Goal: Navigation & Orientation: Go to known website

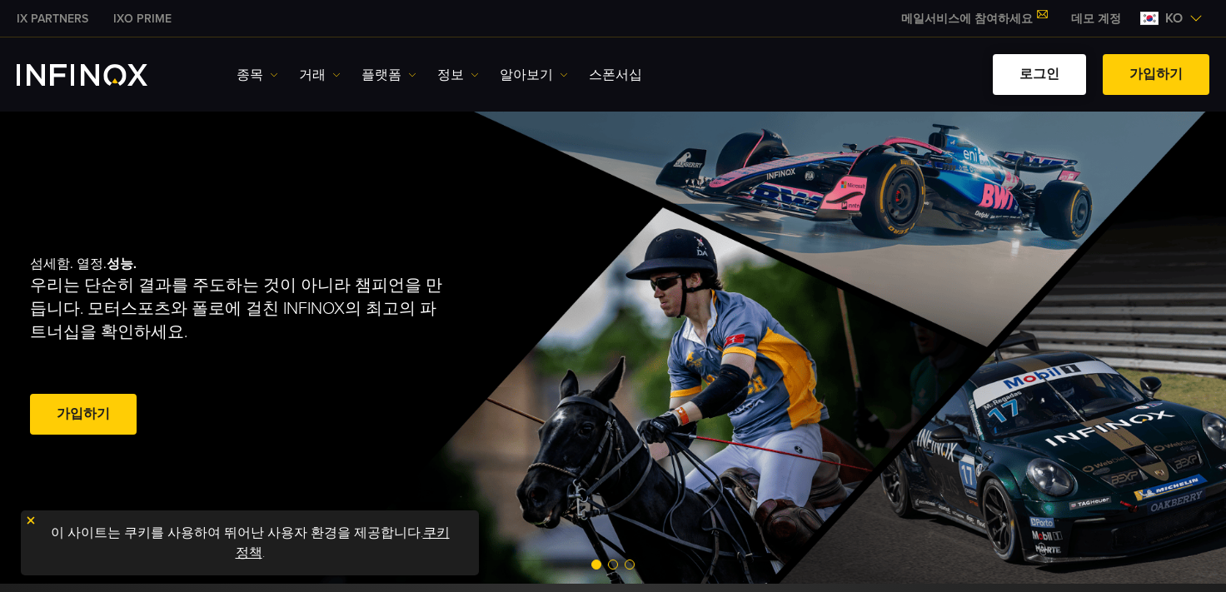
click at [1036, 70] on link "로그인" at bounding box center [1039, 74] width 93 height 41
